Goal: Transaction & Acquisition: Obtain resource

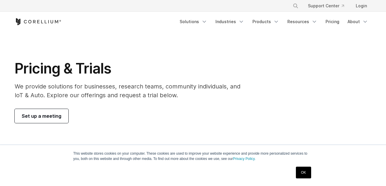
click at [330, 23] on link "Pricing" at bounding box center [332, 21] width 21 height 11
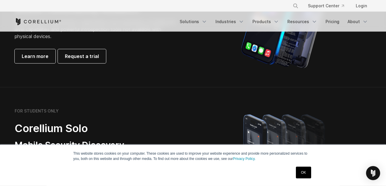
scroll to position [344, 0]
click at [302, 171] on link "OK" at bounding box center [303, 173] width 15 height 12
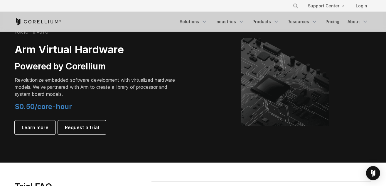
scroll to position [656, 0]
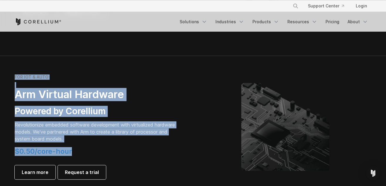
drag, startPoint x: 14, startPoint y: 77, endPoint x: 81, endPoint y: 155, distance: 102.3
click at [81, 155] on div "FOR IOT & AUTO Arm Virtual Hardware Powered by Corellium Revolutionize embedded…" at bounding box center [101, 126] width 184 height 105
click at [81, 155] on h4 "$0.50/core-hour" at bounding box center [97, 151] width 164 height 9
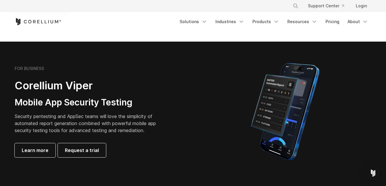
scroll to position [112, 0]
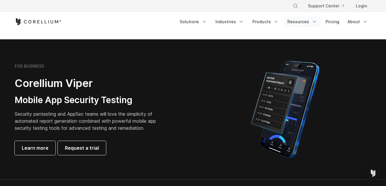
click at [313, 24] on icon "Navigation Menu" at bounding box center [314, 22] width 6 height 6
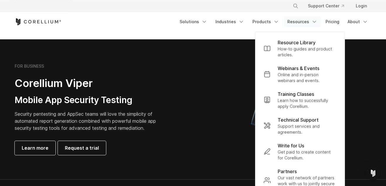
click at [45, 84] on h2 "Corellium Viper" at bounding box center [90, 83] width 150 height 13
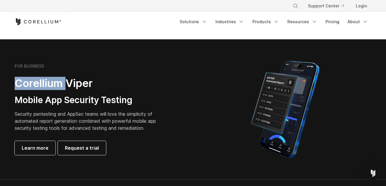
click at [45, 84] on h2 "Corellium Viper" at bounding box center [90, 83] width 150 height 13
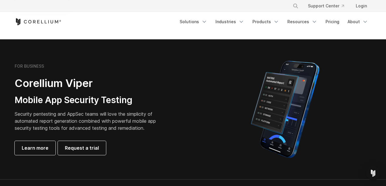
click at [45, 84] on h2 "Corellium Viper" at bounding box center [90, 83] width 150 height 13
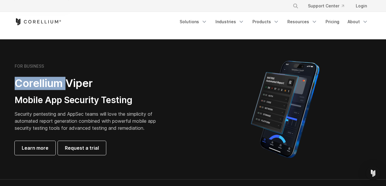
click at [45, 84] on h2 "Corellium Viper" at bounding box center [90, 83] width 150 height 13
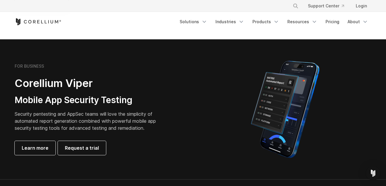
click at [45, 84] on h2 "Corellium Viper" at bounding box center [90, 83] width 150 height 13
click at [332, 20] on link "Pricing" at bounding box center [332, 21] width 21 height 11
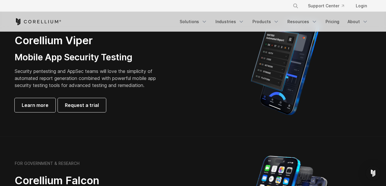
scroll to position [155, 0]
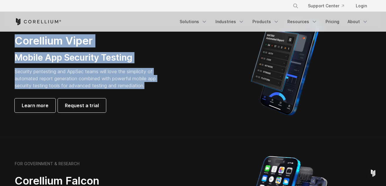
drag, startPoint x: 15, startPoint y: 40, endPoint x: 155, endPoint y: 87, distance: 147.1
click at [155, 87] on div "FOR BUSINESS Corellium Viper Mobile App Security Testing Security pentesting an…" at bounding box center [97, 66] width 164 height 91
click at [155, 87] on p "Security pentesting and AppSec teams will love the simplicity of automated repo…" at bounding box center [90, 78] width 150 height 21
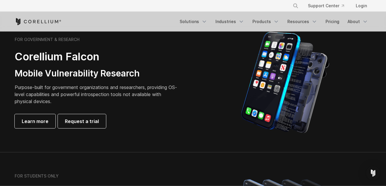
scroll to position [278, 0]
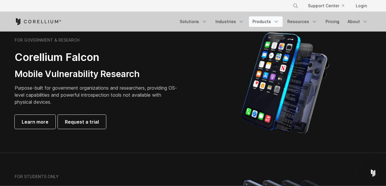
click at [267, 23] on link "Products" at bounding box center [266, 21] width 34 height 11
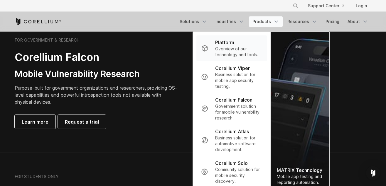
scroll to position [354, 0]
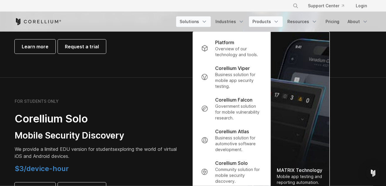
click at [198, 22] on link "Solutions" at bounding box center [193, 21] width 35 height 11
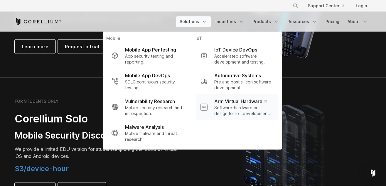
click at [248, 103] on p "Arm Virtual Hardware" at bounding box center [240, 101] width 52 height 7
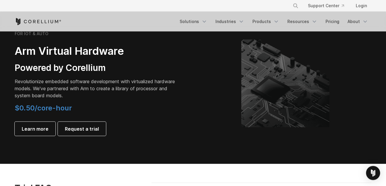
scroll to position [700, 0]
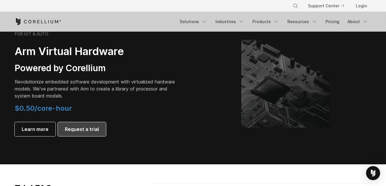
click at [72, 127] on span "Request a trial" at bounding box center [82, 129] width 34 height 7
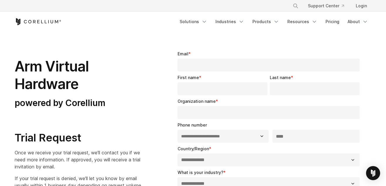
select select "**"
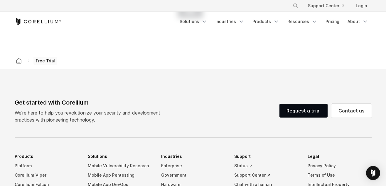
scroll to position [298, 0]
